Goal: Navigation & Orientation: Go to known website

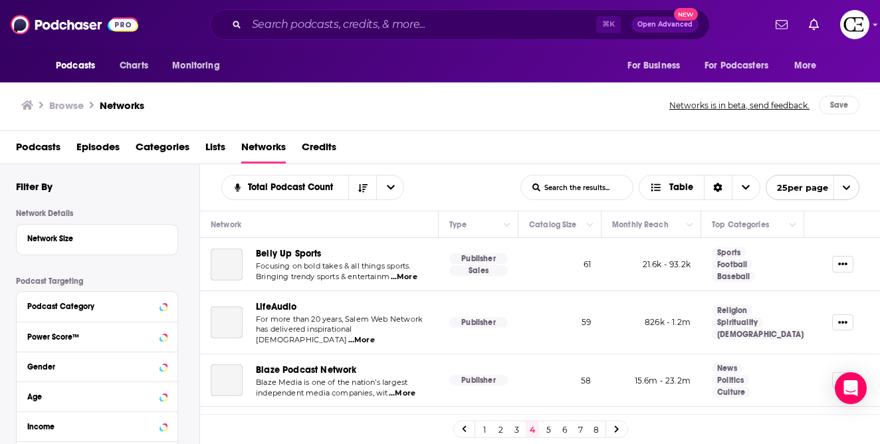
scroll to position [580, 0]
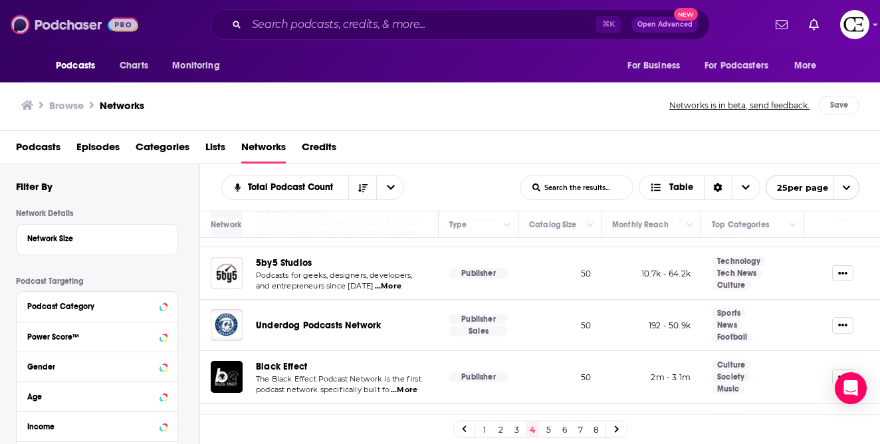
click at [90, 36] on img at bounding box center [75, 24] width 128 height 25
